Goal: Find specific page/section: Find specific page/section

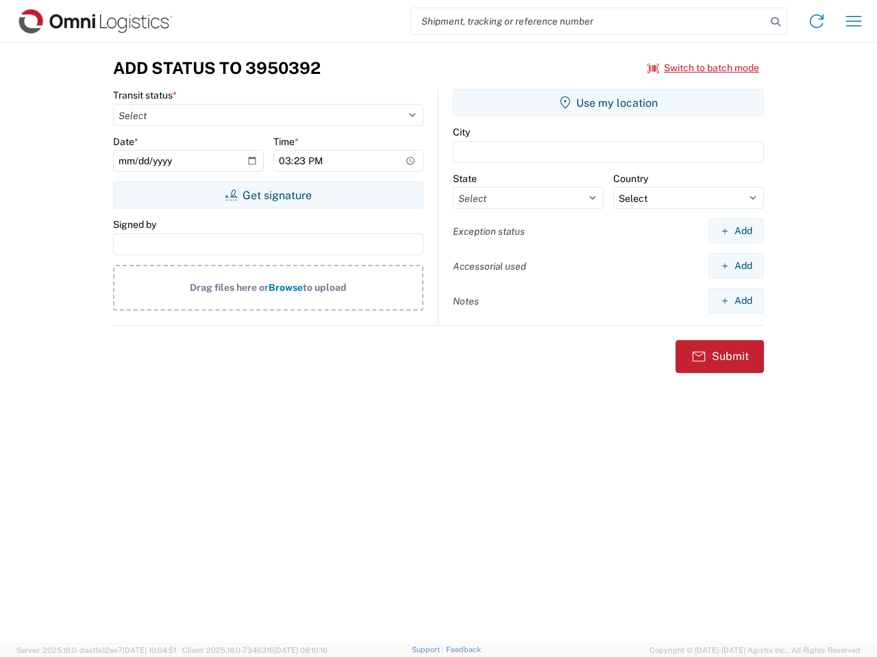
click at [588, 21] on input "search" at bounding box center [588, 21] width 355 height 26
click at [775, 22] on icon at bounding box center [775, 21] width 19 height 19
click at [816, 21] on icon at bounding box center [816, 21] width 22 height 22
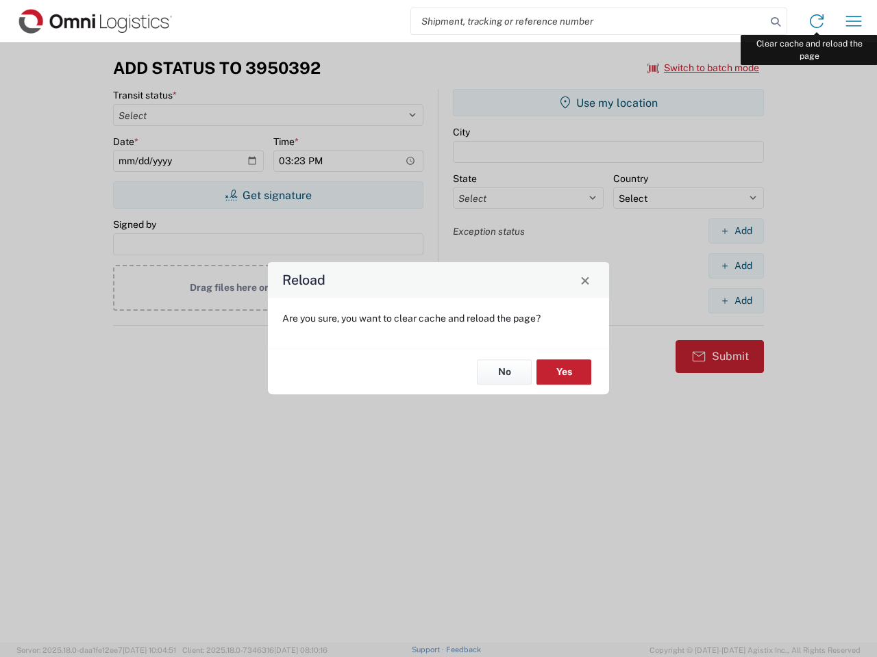
click at [853, 21] on div "Reload Are you sure, you want to clear cache and reload the page? No Yes" at bounding box center [438, 328] width 877 height 657
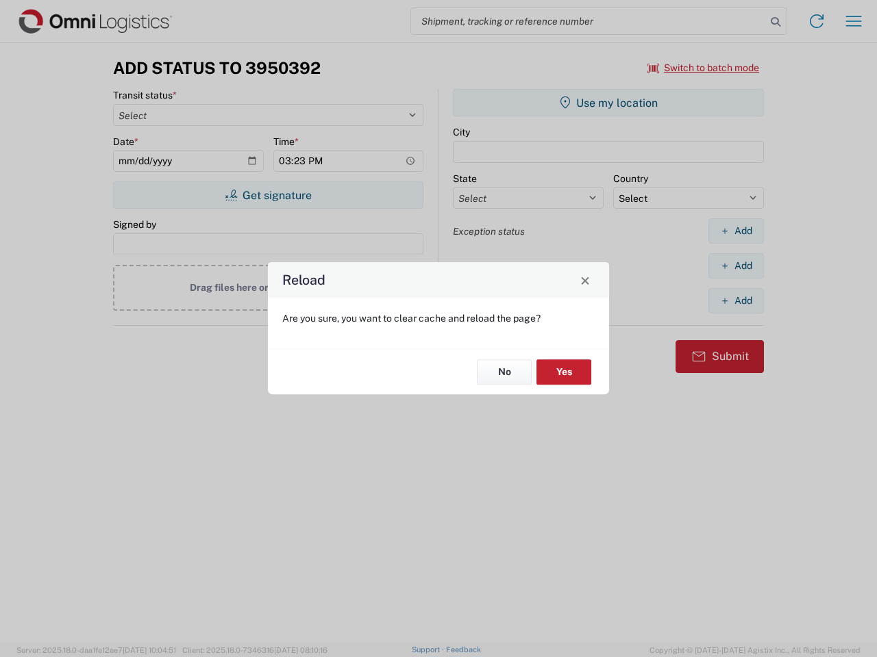
click at [703, 68] on div "Reload Are you sure, you want to clear cache and reload the page? No Yes" at bounding box center [438, 328] width 877 height 657
click at [268, 195] on div "Reload Are you sure, you want to clear cache and reload the page? No Yes" at bounding box center [438, 328] width 877 height 657
click at [608, 103] on div "Reload Are you sure, you want to clear cache and reload the page? No Yes" at bounding box center [438, 328] width 877 height 657
click at [736, 231] on div "Reload Are you sure, you want to clear cache and reload the page? No Yes" at bounding box center [438, 328] width 877 height 657
click at [736, 266] on div "Reload Are you sure, you want to clear cache and reload the page? No Yes" at bounding box center [438, 328] width 877 height 657
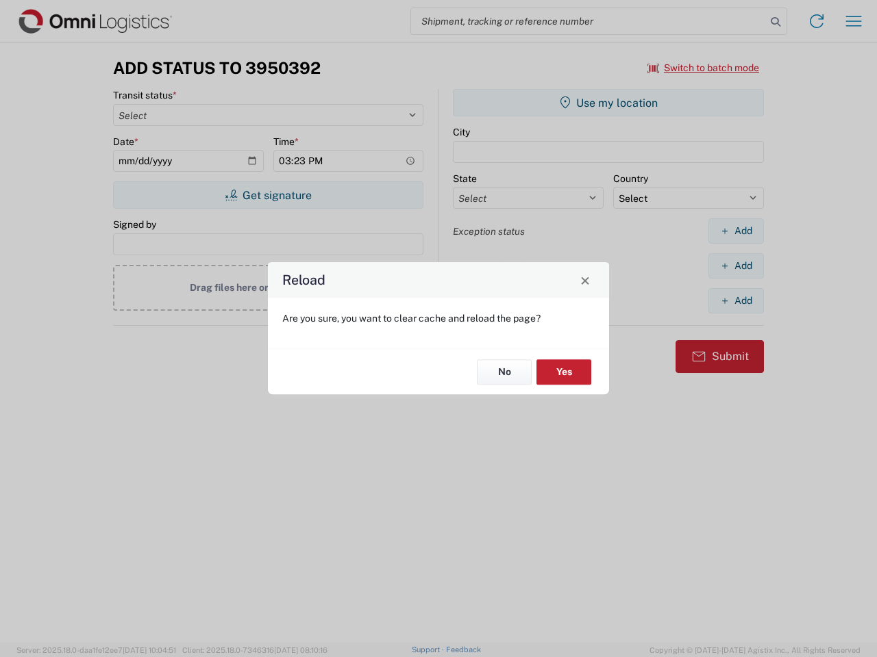
click at [736, 301] on div "Reload Are you sure, you want to clear cache and reload the page? No Yes" at bounding box center [438, 328] width 877 height 657
